Goal: Information Seeking & Learning: Learn about a topic

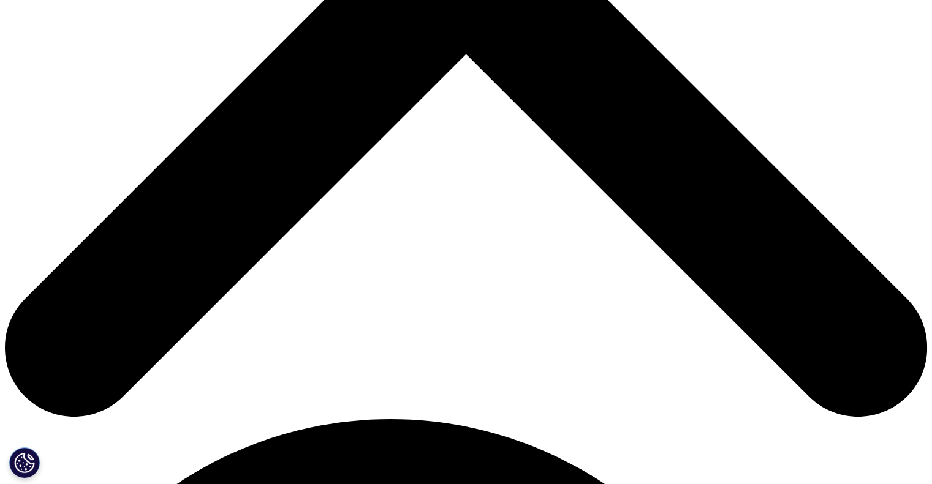
scroll to position [367, 0]
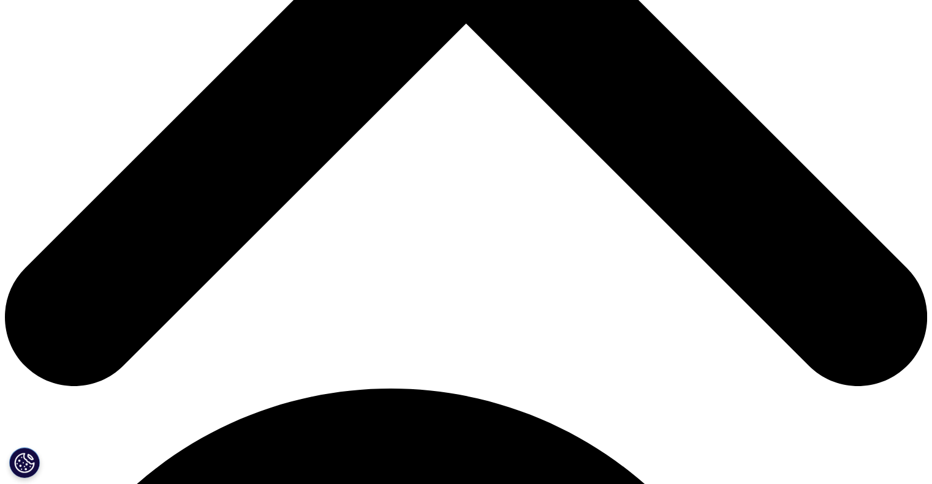
scroll to position [612, 0]
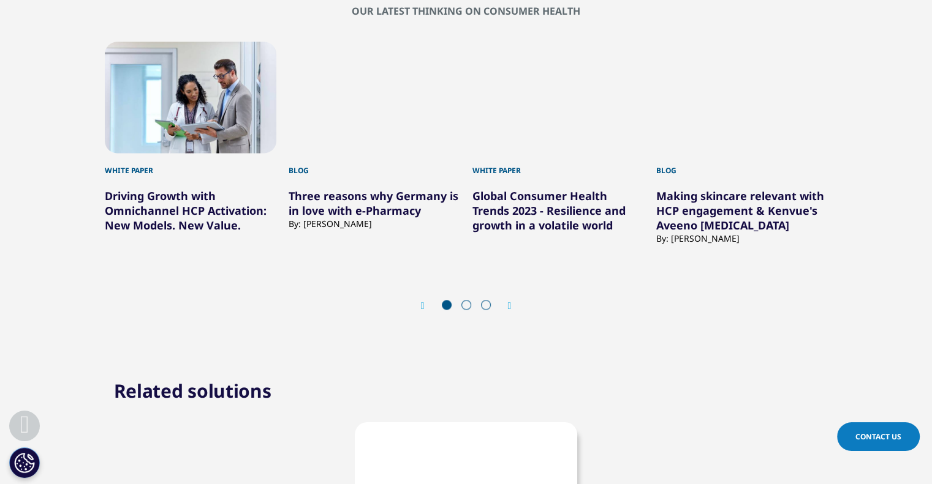
scroll to position [1899, 0]
